Goal: Find specific page/section: Find specific page/section

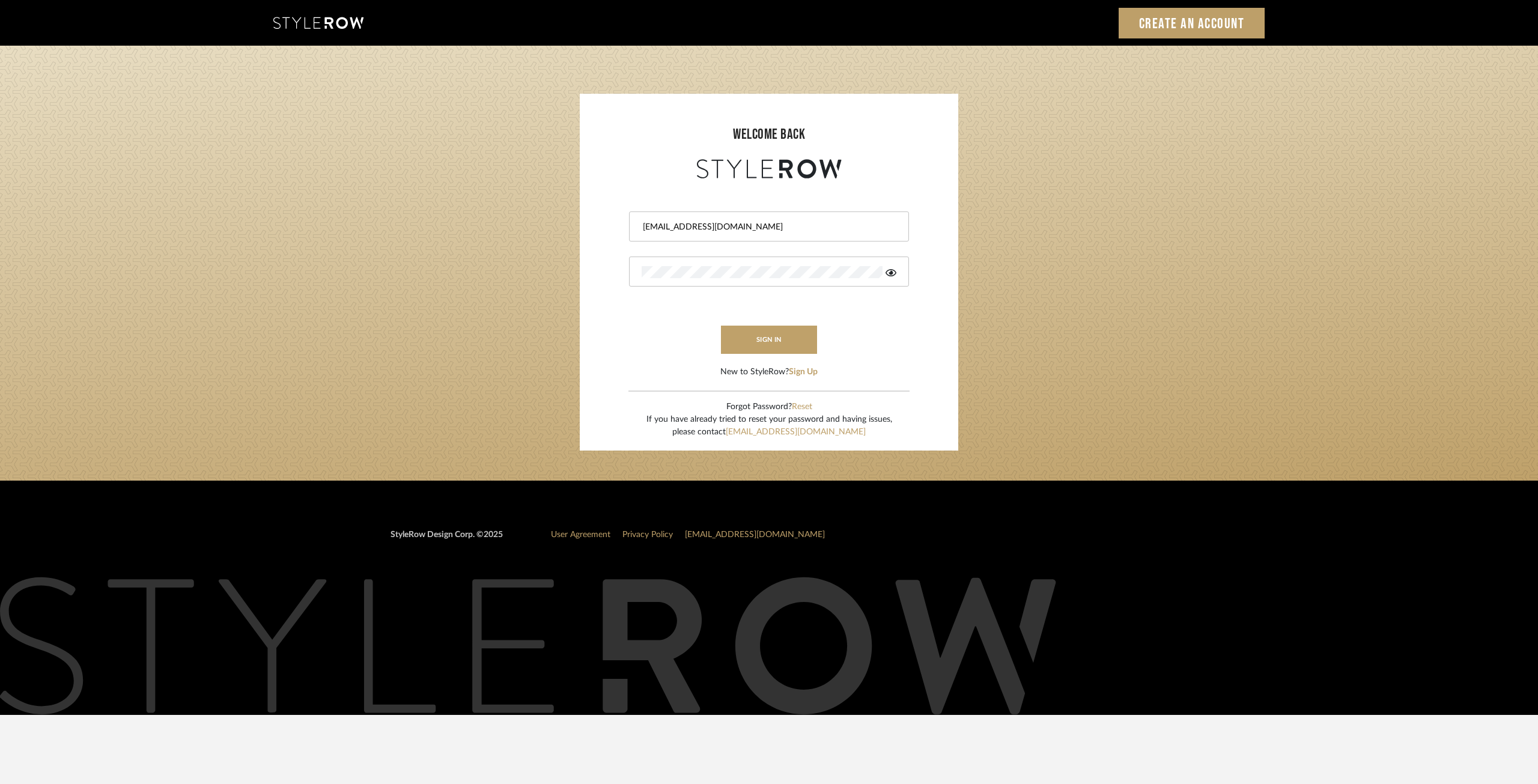
click at [783, 337] on button "sign in" at bounding box center [769, 339] width 96 height 28
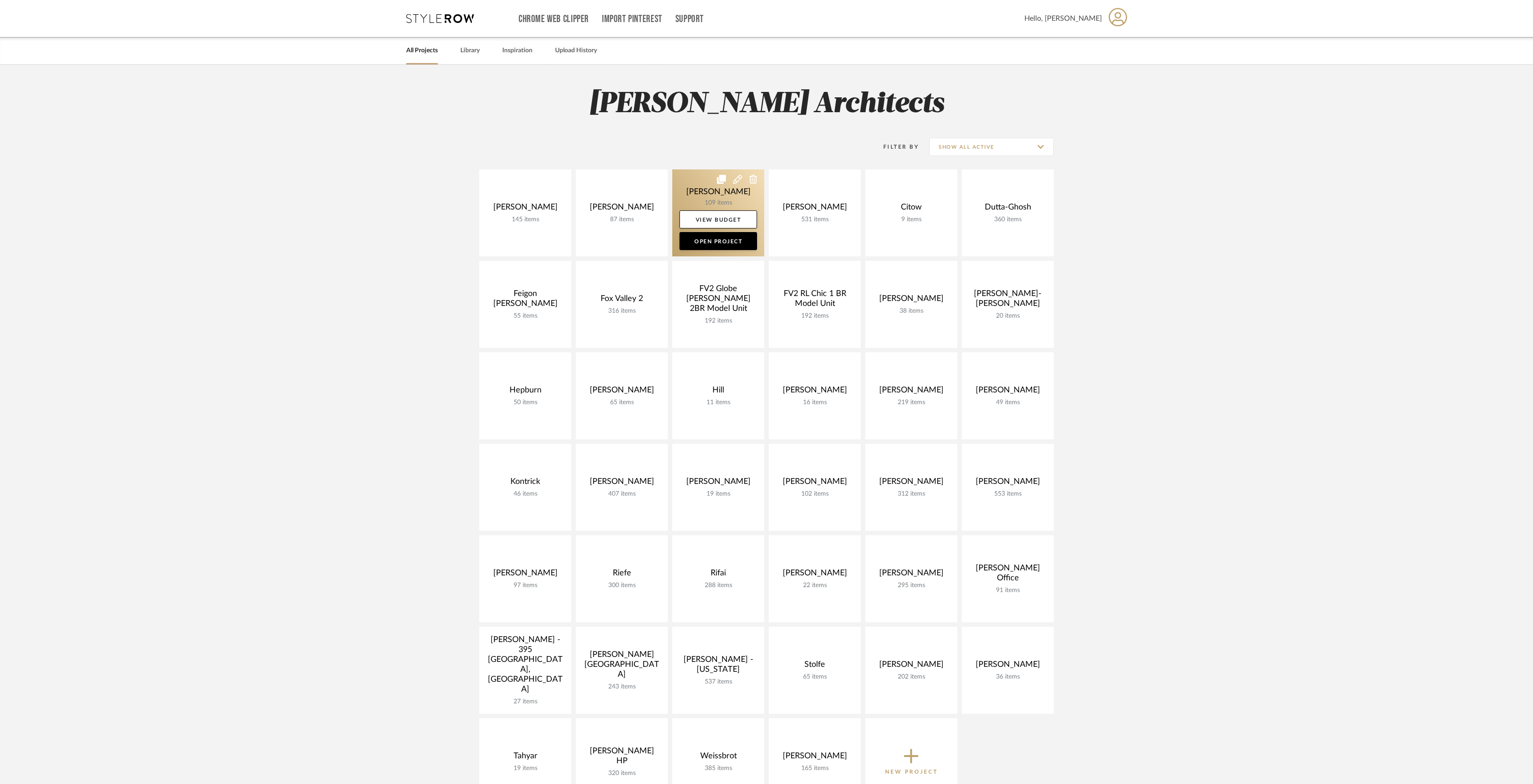
click at [725, 201] on link at bounding box center [718, 213] width 92 height 87
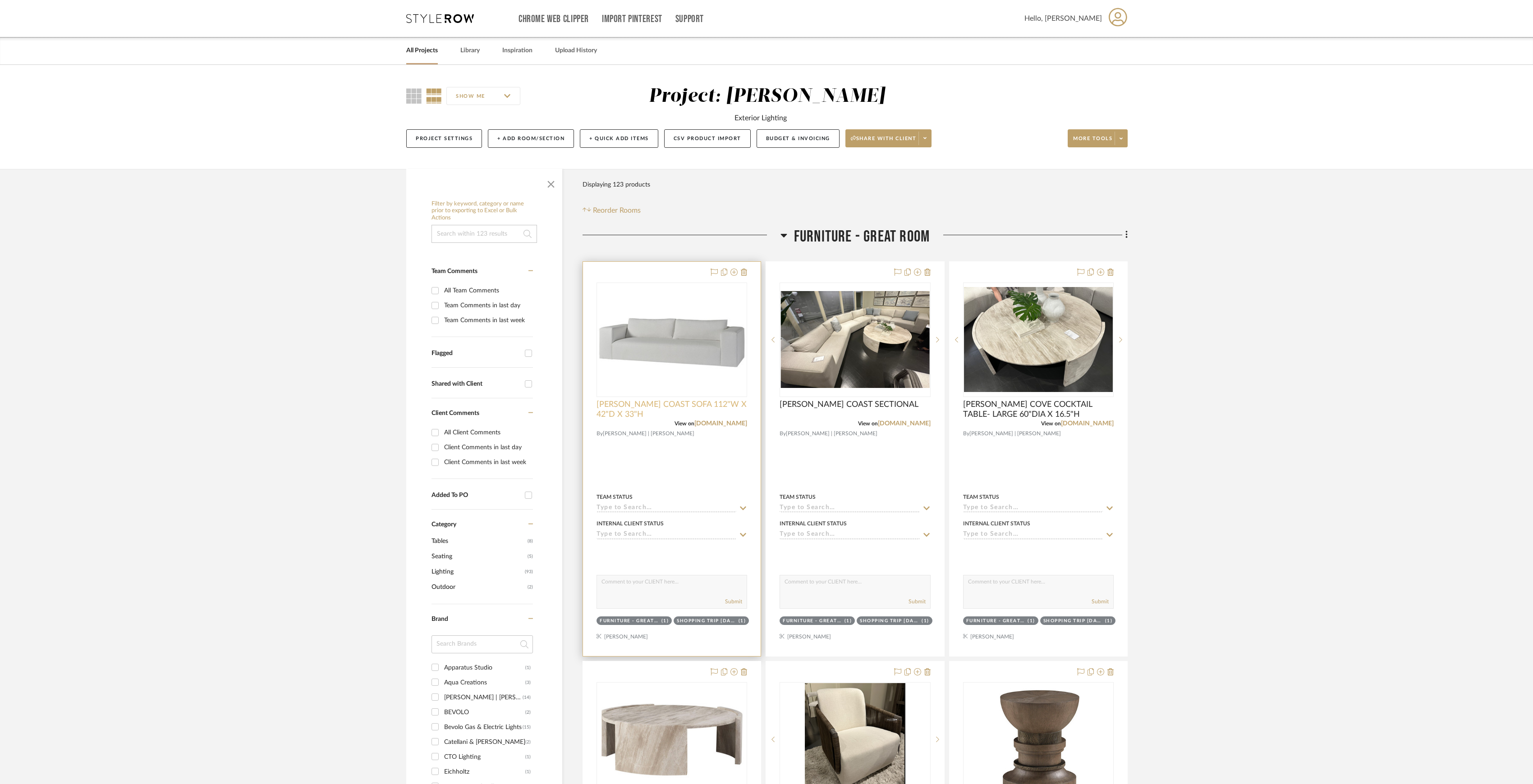
click at [717, 419] on span "BAKER COAST SOFA 112"W X 42"D X 33"H" at bounding box center [672, 409] width 151 height 20
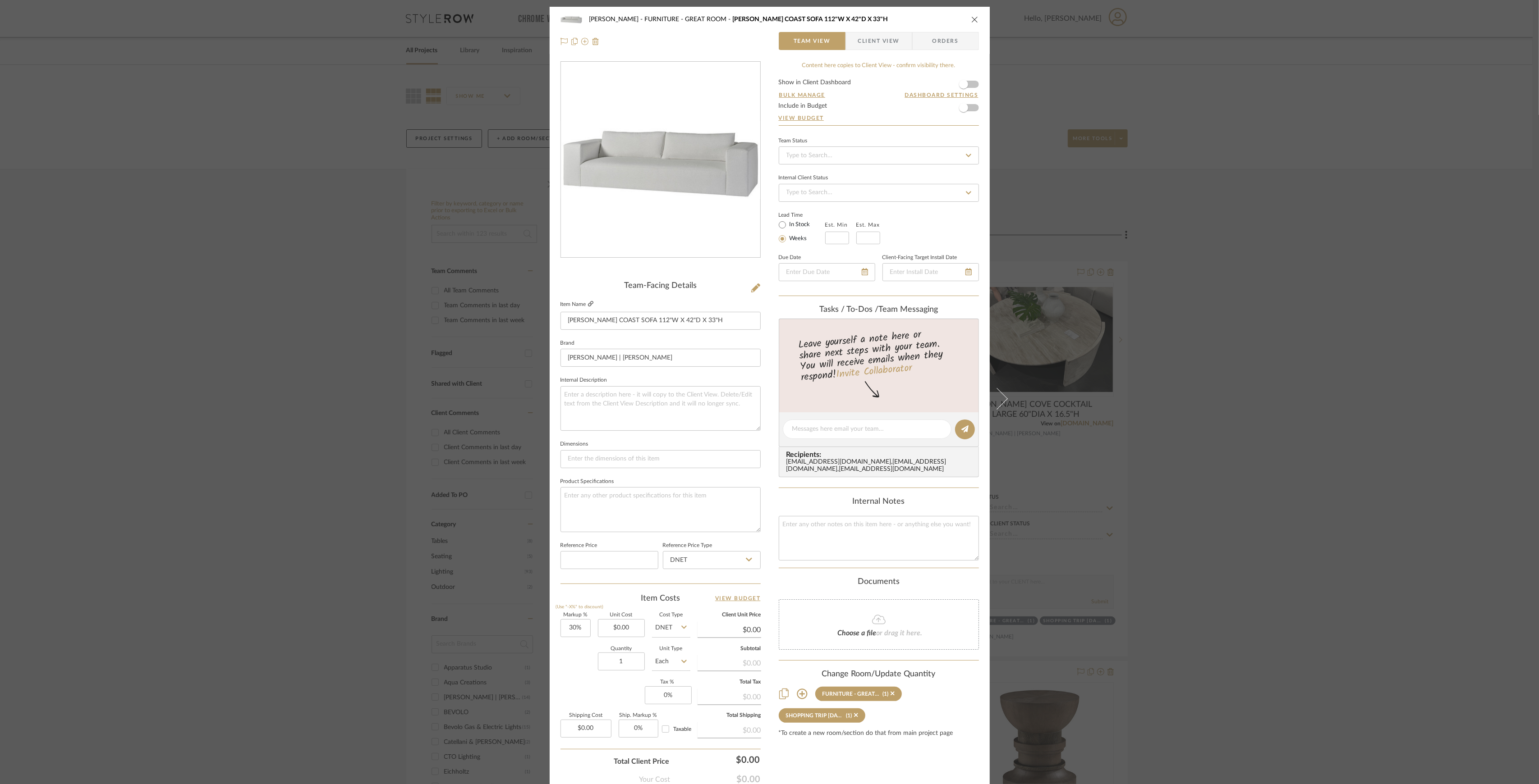
click at [588, 301] on icon at bounding box center [590, 303] width 5 height 5
